Goal: Task Accomplishment & Management: Use online tool/utility

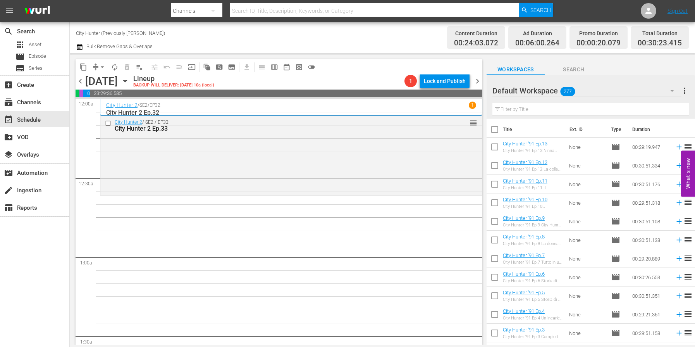
scroll to position [1024, 0]
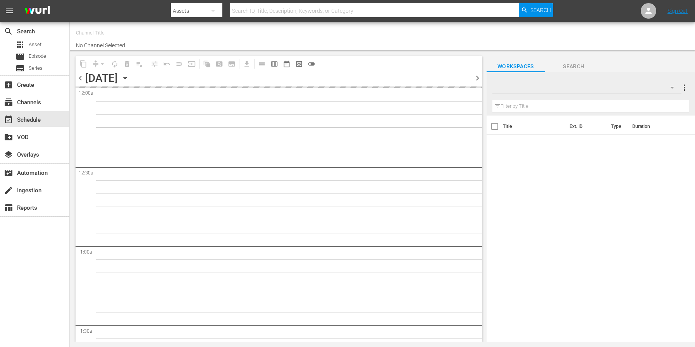
type input "City Hunter (Previously [PERSON_NAME]) (1555)"
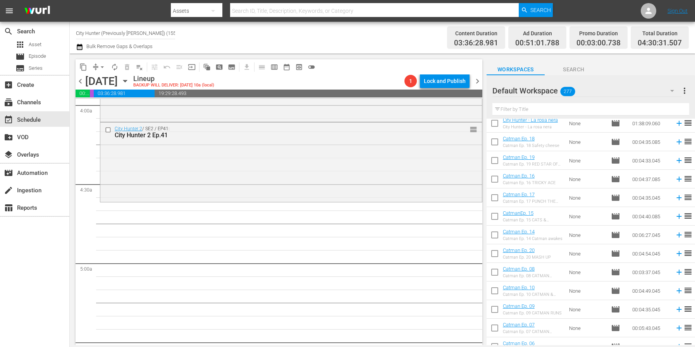
scroll to position [2755, 0]
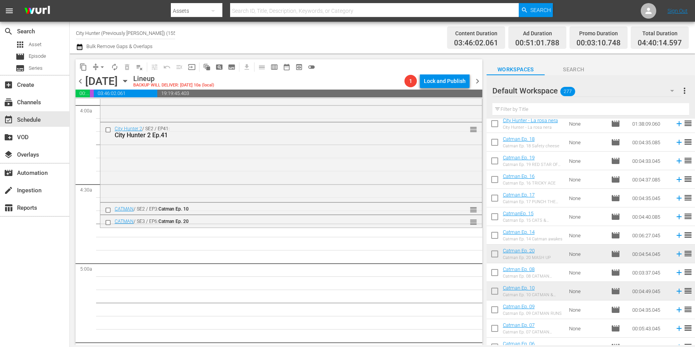
click at [651, 232] on td "00:06:27.045" at bounding box center [650, 235] width 43 height 19
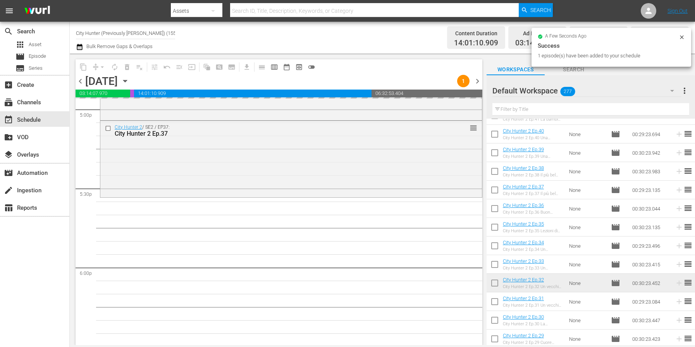
scroll to position [2677, 0]
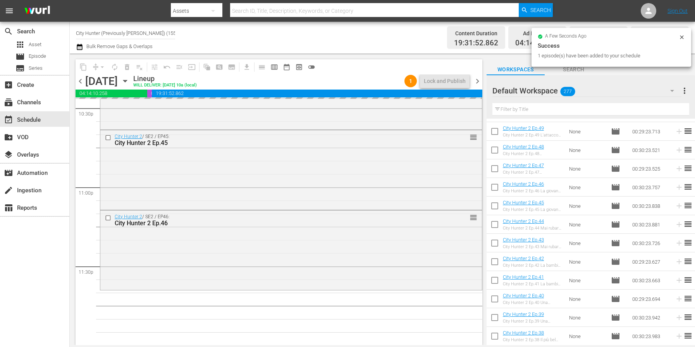
scroll to position [3545, 0]
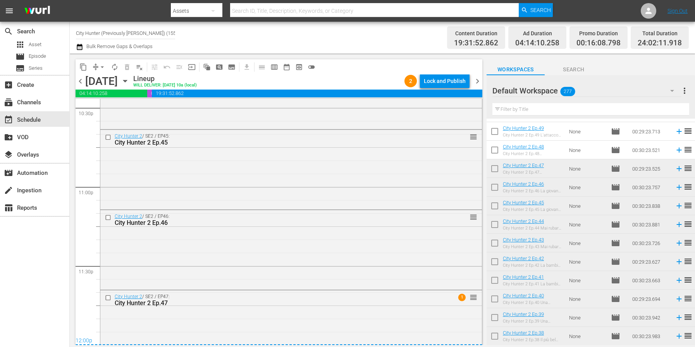
click at [477, 83] on span "chevron_right" at bounding box center [477, 81] width 10 height 10
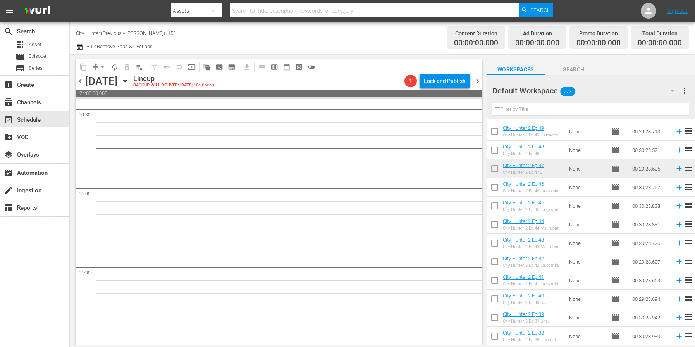
scroll to position [3545, 0]
click at [78, 81] on span "chevron_left" at bounding box center [80, 81] width 10 height 10
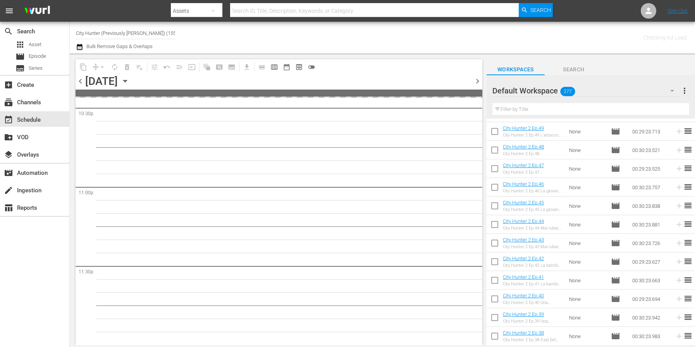
scroll to position [3544, 0]
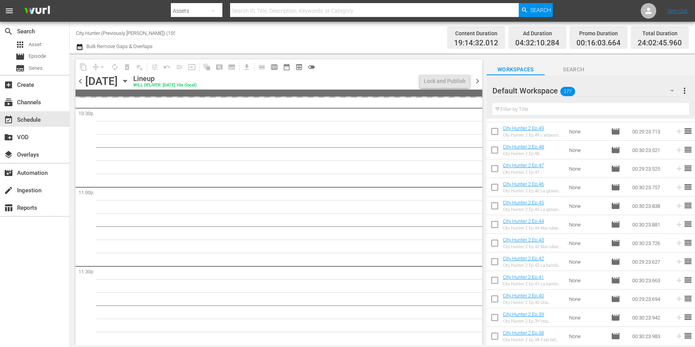
click at [79, 81] on span "chevron_left" at bounding box center [80, 81] width 10 height 10
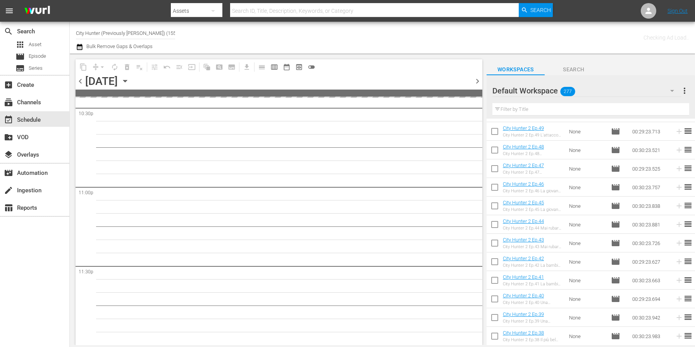
scroll to position [3544, 0]
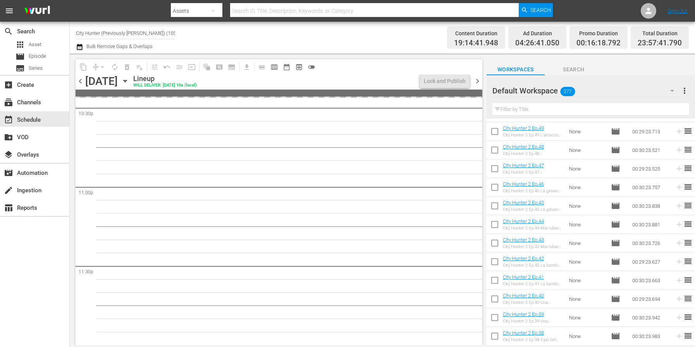
click at [79, 81] on span "chevron_left" at bounding box center [80, 81] width 10 height 10
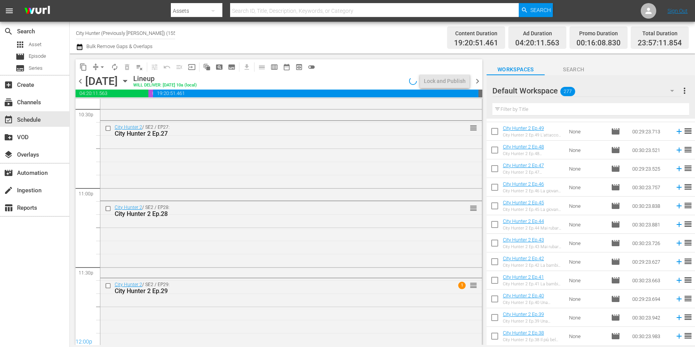
scroll to position [3545, 0]
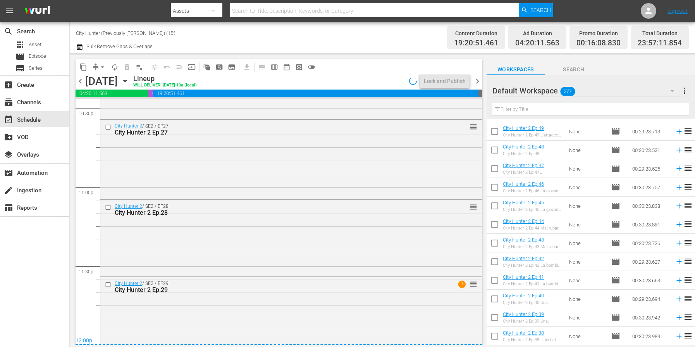
click at [79, 81] on span "chevron_left" at bounding box center [80, 81] width 10 height 10
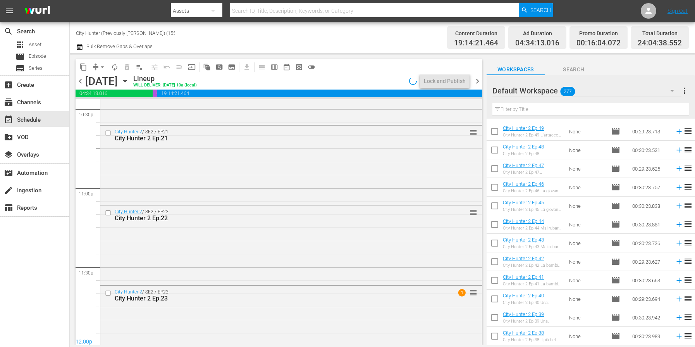
scroll to position [3545, 0]
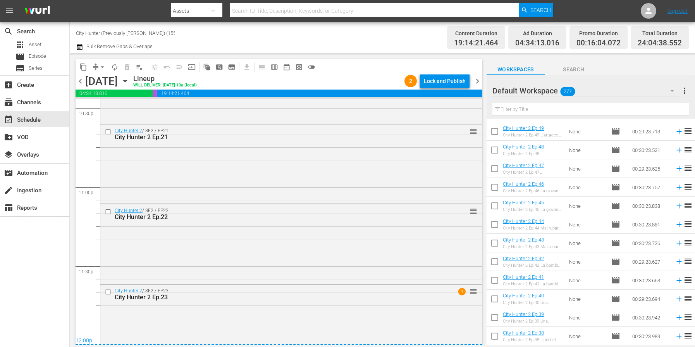
click at [79, 81] on span "chevron_left" at bounding box center [80, 81] width 10 height 10
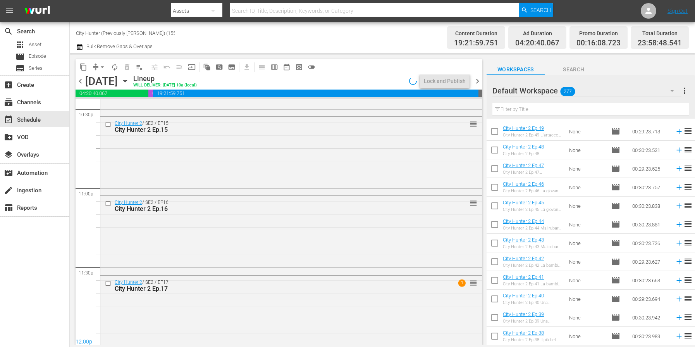
scroll to position [3545, 0]
click at [79, 81] on span "chevron_left" at bounding box center [80, 81] width 10 height 10
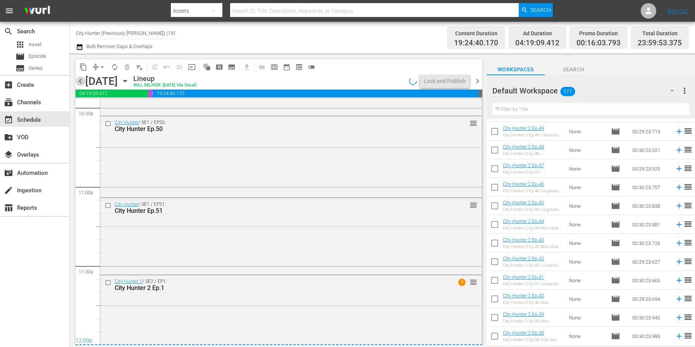
click at [79, 81] on span "chevron_left" at bounding box center [80, 81] width 10 height 10
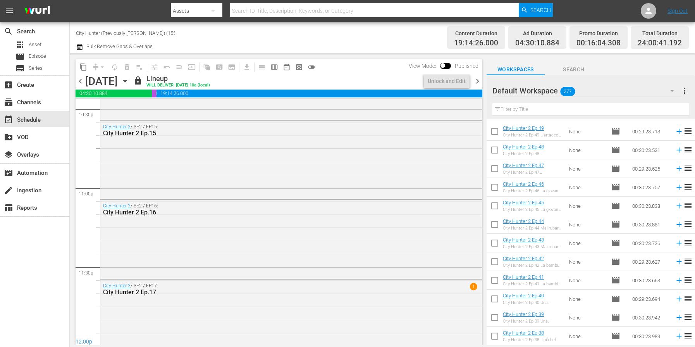
scroll to position [3545, 0]
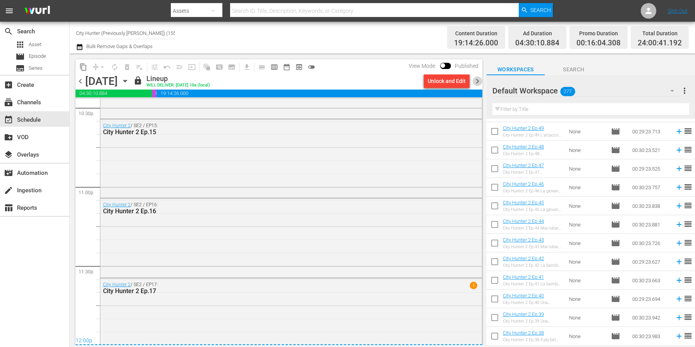
click at [477, 83] on span "chevron_right" at bounding box center [477, 81] width 10 height 10
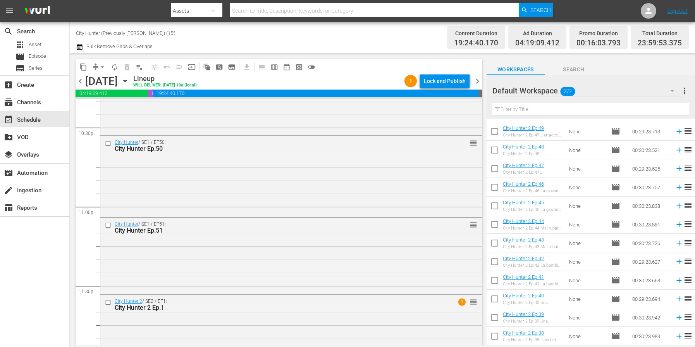
scroll to position [3555, 0]
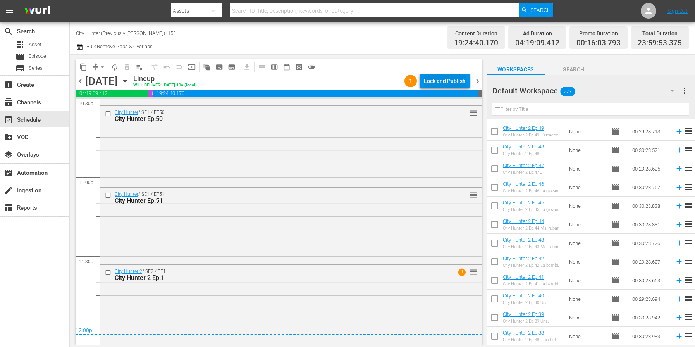
click at [449, 83] on div "Lock and Publish" at bounding box center [445, 81] width 42 height 14
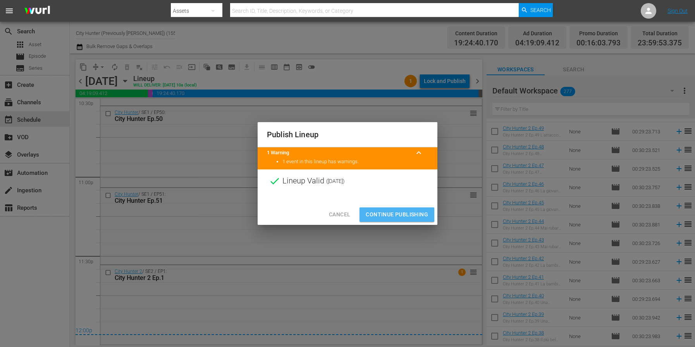
click at [385, 213] on span "Continue Publishing" at bounding box center [396, 214] width 62 height 10
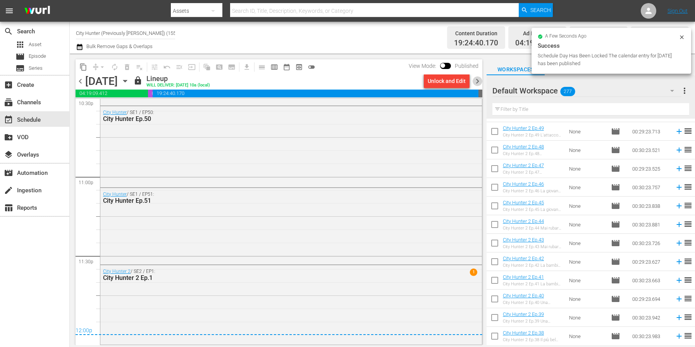
click at [476, 81] on span "chevron_right" at bounding box center [477, 81] width 10 height 10
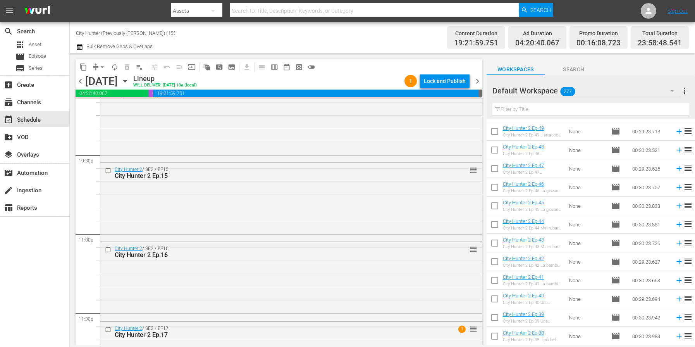
scroll to position [3552, 0]
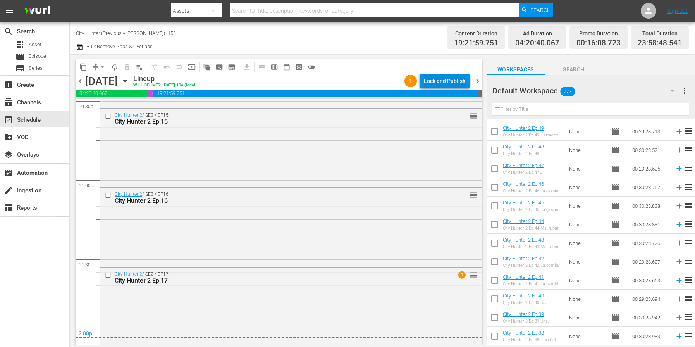
click at [461, 80] on div "Lock and Publish" at bounding box center [445, 81] width 42 height 14
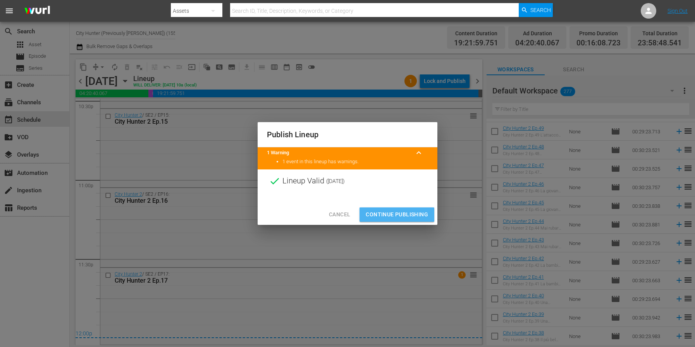
click at [395, 212] on span "Continue Publishing" at bounding box center [396, 214] width 62 height 10
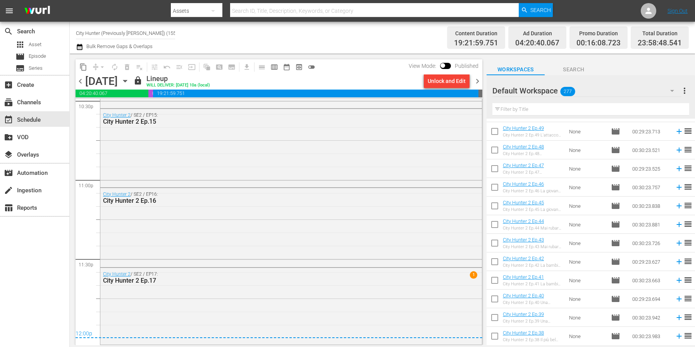
click at [478, 78] on span "chevron_right" at bounding box center [477, 81] width 10 height 10
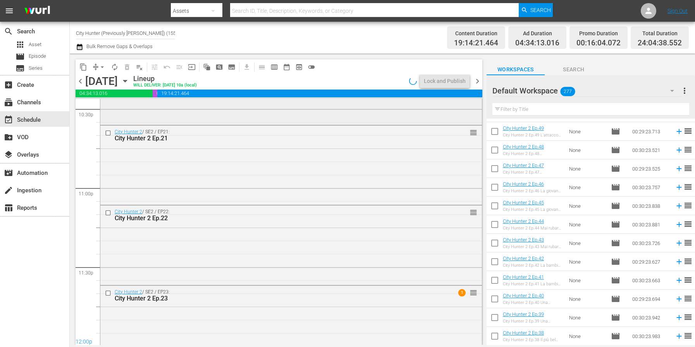
scroll to position [3552, 0]
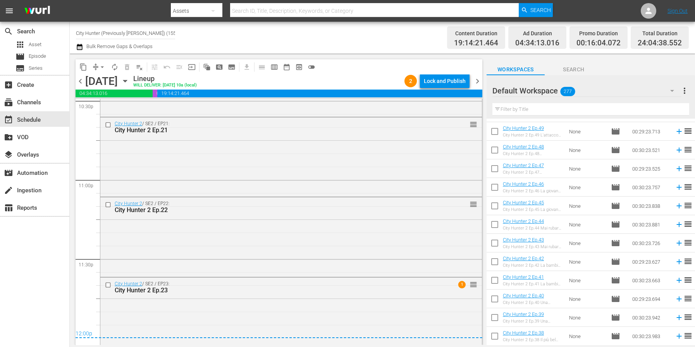
click at [473, 81] on span "chevron_right" at bounding box center [477, 81] width 10 height 10
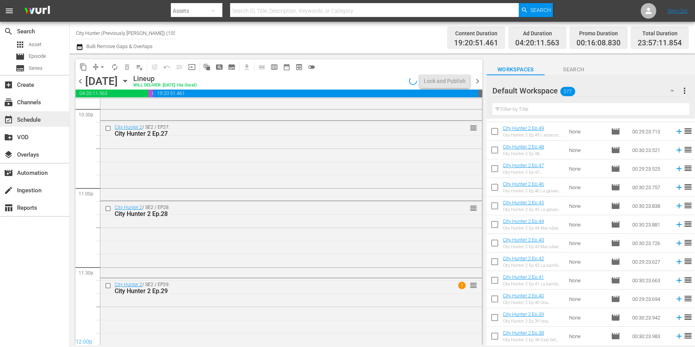
scroll to position [3552, 0]
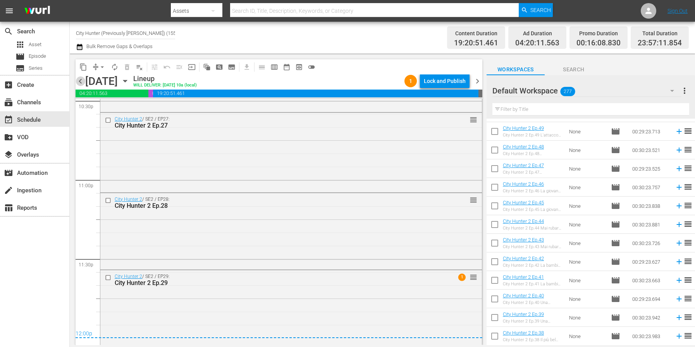
click at [81, 82] on span "chevron_left" at bounding box center [80, 81] width 10 height 10
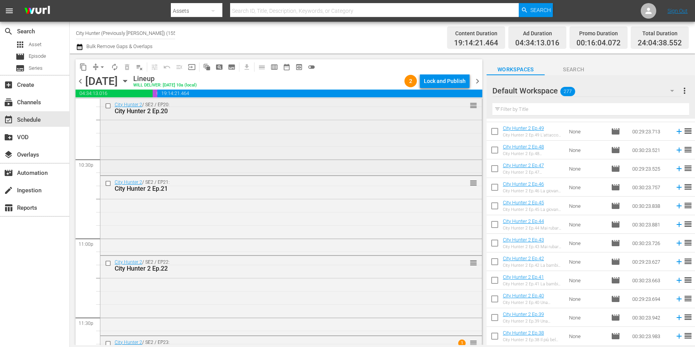
scroll to position [3565, 0]
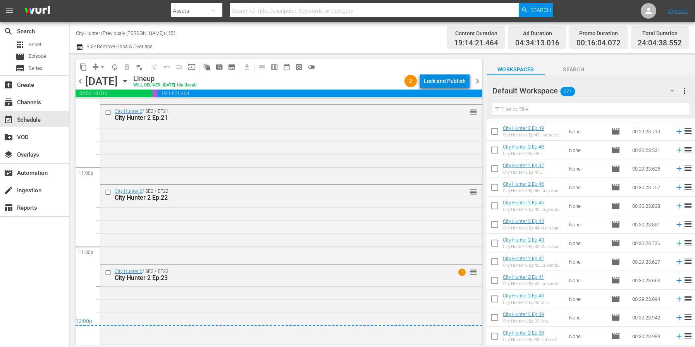
click at [431, 84] on div "Lock and Publish" at bounding box center [445, 81] width 42 height 14
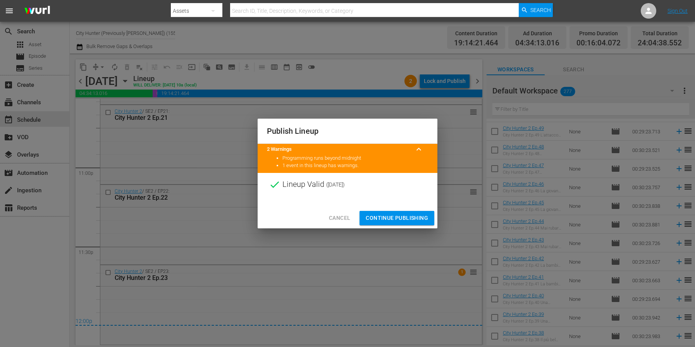
click at [388, 213] on span "Continue Publishing" at bounding box center [396, 218] width 62 height 10
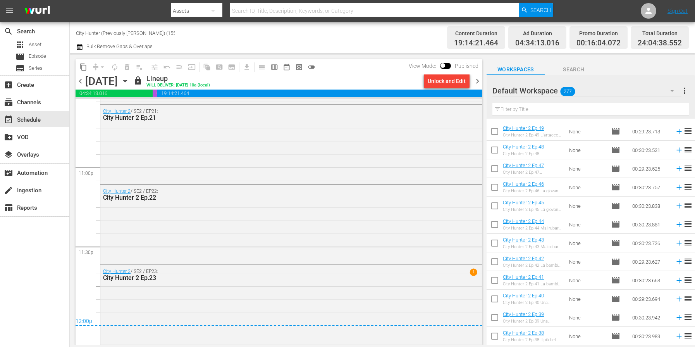
drag, startPoint x: 479, startPoint y: 85, endPoint x: 473, endPoint y: 77, distance: 10.0
click at [479, 85] on span "chevron_right" at bounding box center [477, 81] width 10 height 10
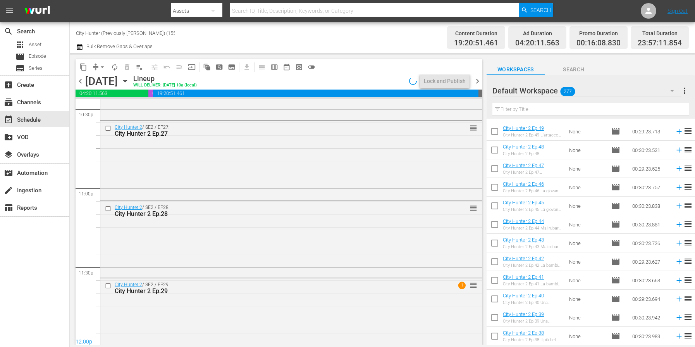
scroll to position [3557, 0]
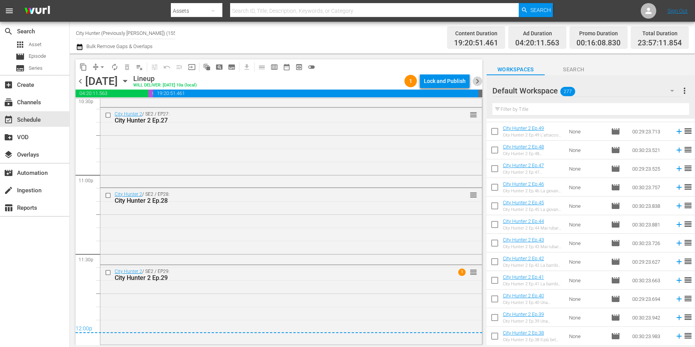
click at [478, 82] on span "chevron_right" at bounding box center [477, 81] width 10 height 10
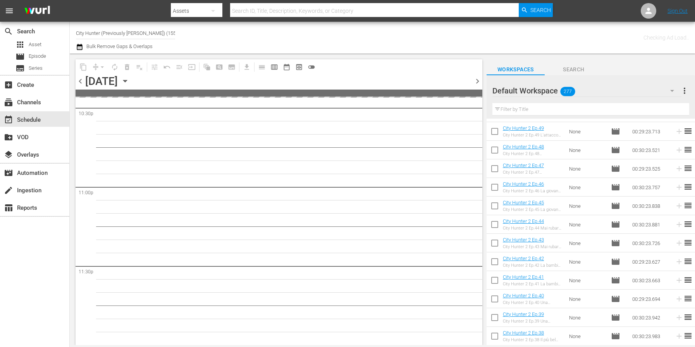
scroll to position [3544, 0]
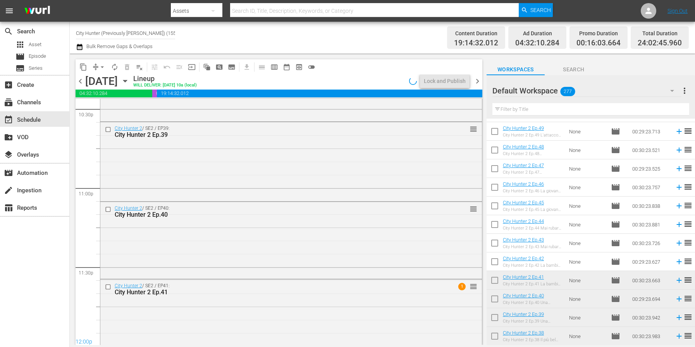
click at [478, 82] on span "chevron_right" at bounding box center [477, 81] width 10 height 10
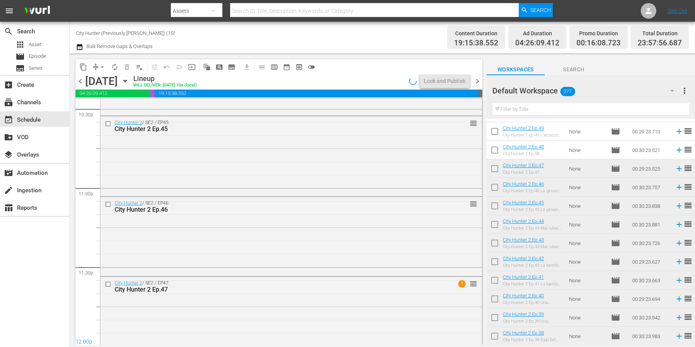
scroll to position [3553, 0]
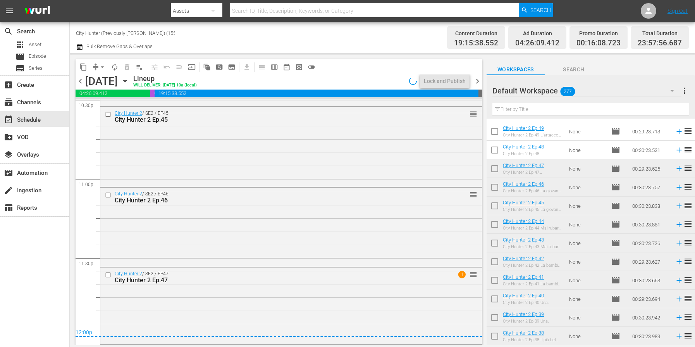
click at [478, 82] on span "chevron_right" at bounding box center [477, 81] width 10 height 10
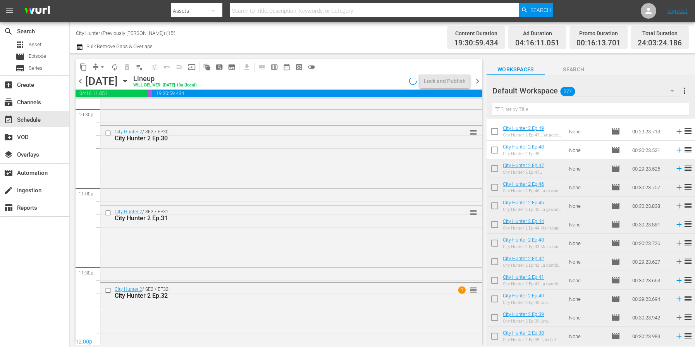
scroll to position [3562, 0]
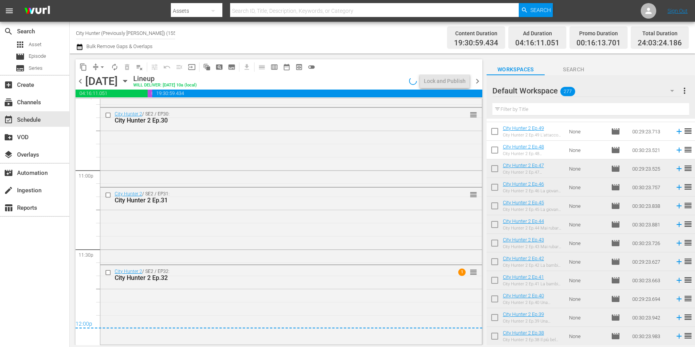
click at [478, 82] on span "chevron_right" at bounding box center [477, 81] width 10 height 10
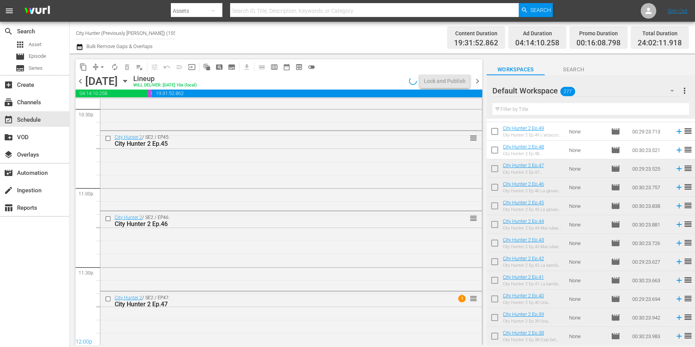
scroll to position [3565, 0]
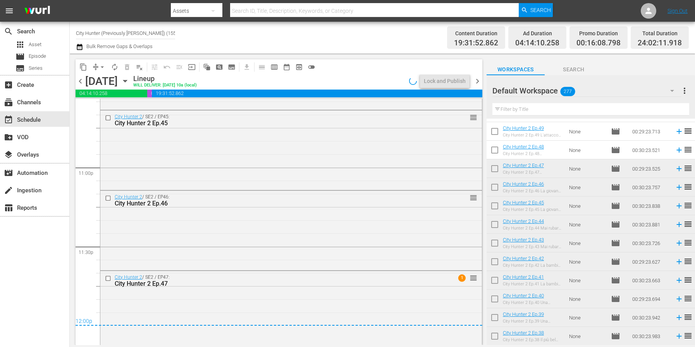
click at [478, 82] on span "chevron_right" at bounding box center [477, 81] width 10 height 10
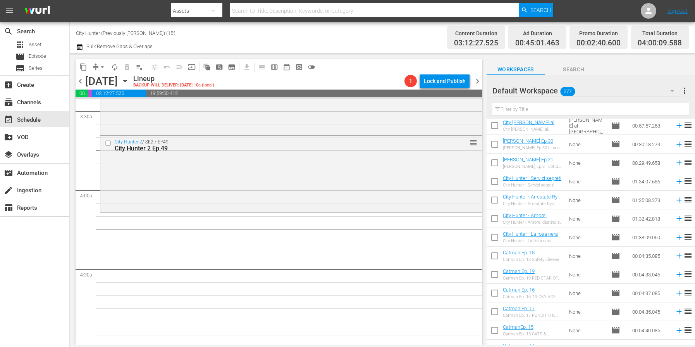
scroll to position [2689, 0]
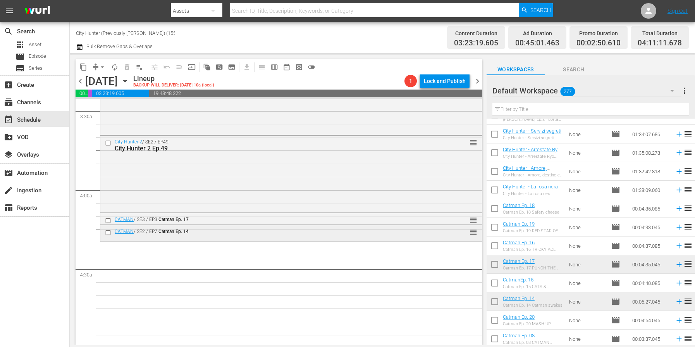
click at [109, 233] on input "checkbox" at bounding box center [109, 232] width 8 height 7
click at [127, 69] on span "delete_forever_outlined" at bounding box center [127, 67] width 8 height 8
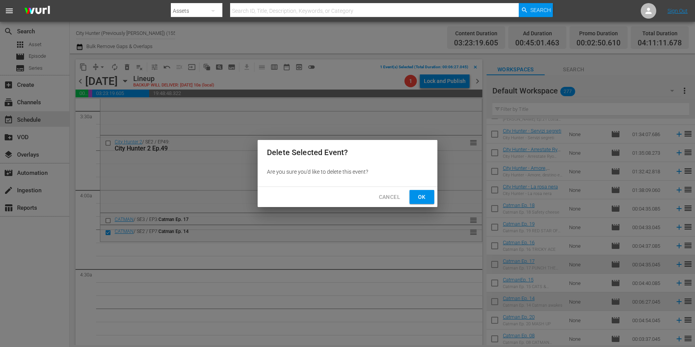
click at [421, 194] on span "Ok" at bounding box center [421, 197] width 12 height 10
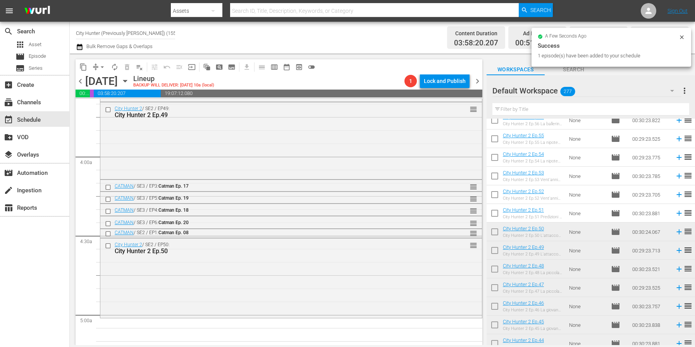
scroll to position [614, 0]
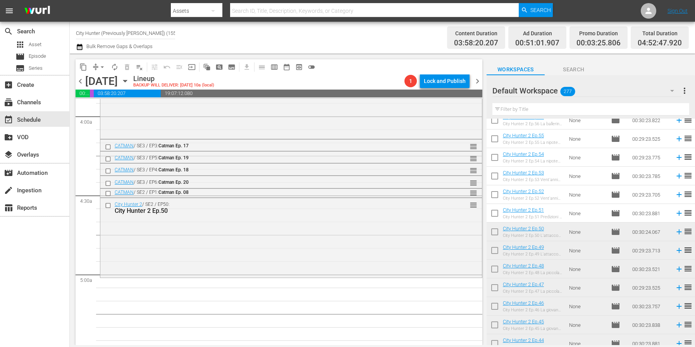
drag, startPoint x: 574, startPoint y: 235, endPoint x: 110, endPoint y: 207, distance: 465.0
click at [109, 205] on input "checkbox" at bounding box center [109, 205] width 8 height 7
click at [128, 67] on span "delete_forever_outlined" at bounding box center [127, 67] width 8 height 8
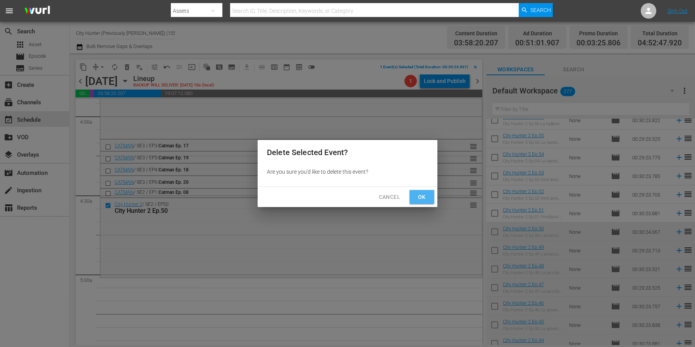
click at [416, 195] on span "Ok" at bounding box center [421, 197] width 12 height 10
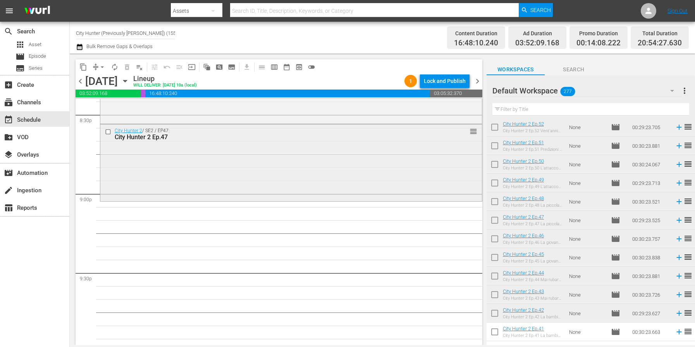
scroll to position [3224, 0]
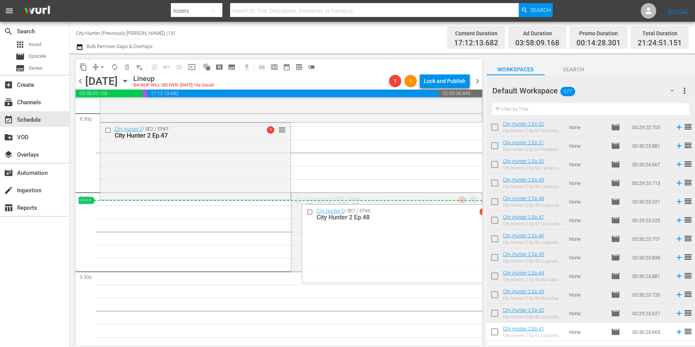
drag, startPoint x: 471, startPoint y: 200, endPoint x: 468, endPoint y: 204, distance: 4.4
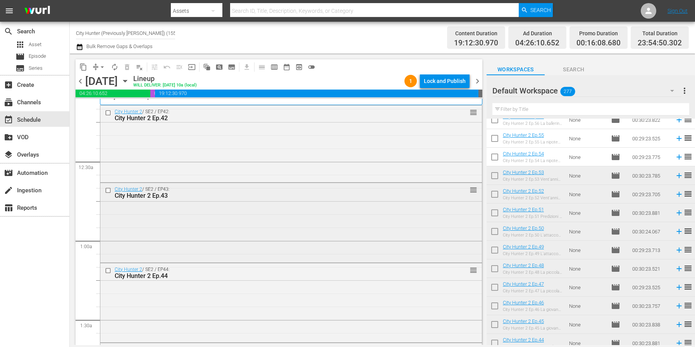
scroll to position [0, 0]
